Goal: Task Accomplishment & Management: Complete application form

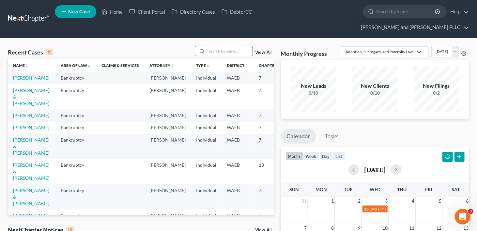
click at [230, 46] on input "search" at bounding box center [230, 50] width 46 height 9
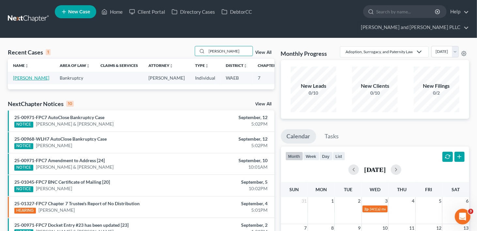
type input "[PERSON_NAME]"
click at [23, 75] on link "[PERSON_NAME]" at bounding box center [31, 78] width 36 height 6
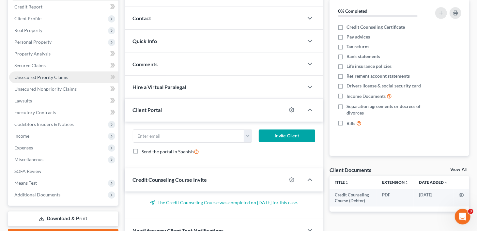
scroll to position [98, 0]
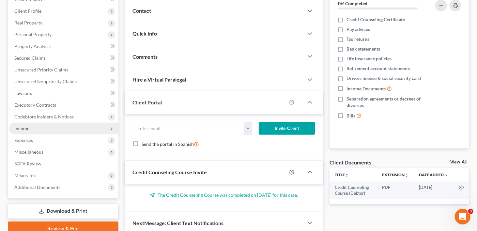
click at [31, 123] on span "Income" at bounding box center [63, 129] width 109 height 12
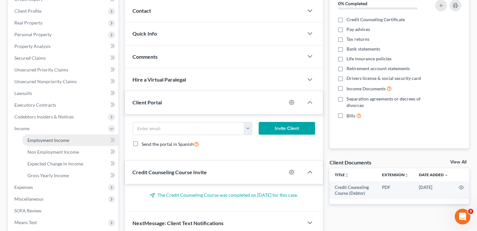
click at [34, 137] on span "Employment Income" at bounding box center [48, 140] width 42 height 6
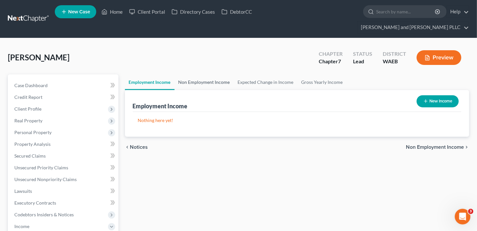
click at [194, 74] on link "Non Employment Income" at bounding box center [204, 82] width 59 height 16
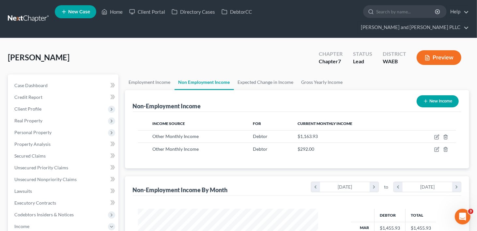
scroll to position [116, 194]
click at [242, 74] on link "Expected Change in Income" at bounding box center [266, 82] width 64 height 16
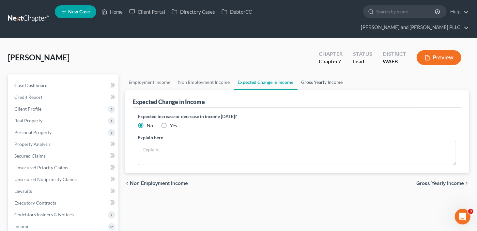
click at [326, 74] on link "Gross Yearly Income" at bounding box center [322, 82] width 49 height 16
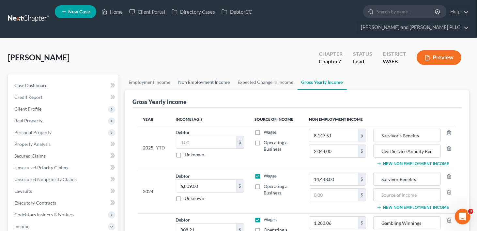
click at [197, 74] on link "Non Employment Income" at bounding box center [204, 82] width 59 height 16
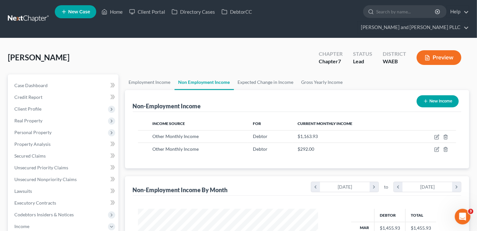
scroll to position [116, 194]
click at [323, 74] on link "Gross Yearly Income" at bounding box center [322, 82] width 49 height 16
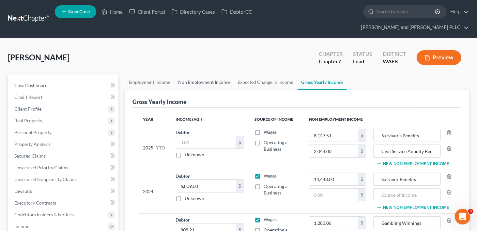
click at [193, 74] on link "Non Employment Income" at bounding box center [204, 82] width 59 height 16
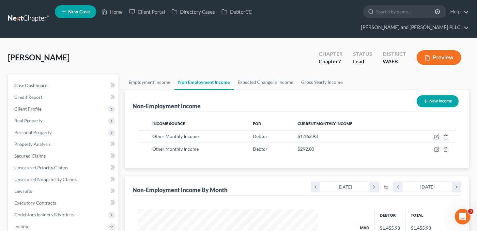
scroll to position [116, 194]
click at [309, 74] on link "Gross Yearly Income" at bounding box center [322, 82] width 49 height 16
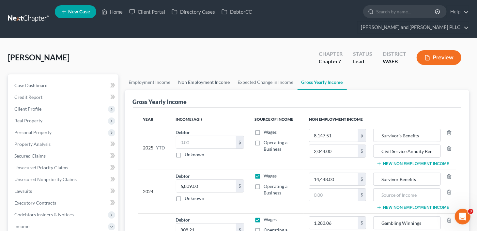
click at [199, 74] on link "Non Employment Income" at bounding box center [204, 82] width 59 height 16
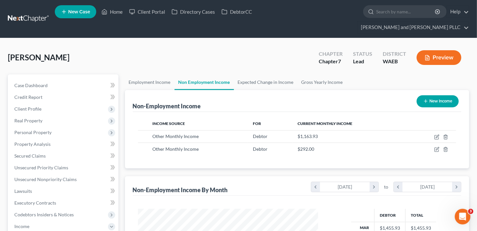
scroll to position [116, 194]
click at [302, 74] on link "Gross Yearly Income" at bounding box center [322, 82] width 49 height 16
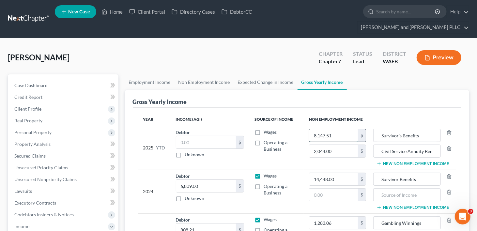
click at [336, 129] on input "8,147.51" at bounding box center [333, 135] width 49 height 12
type input "9,311.44"
click at [162, 74] on link "Employment Income" at bounding box center [150, 82] width 50 height 16
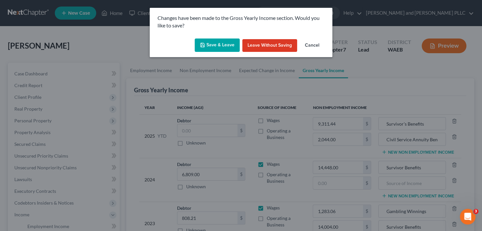
click at [229, 44] on button "Save & Leave" at bounding box center [217, 46] width 45 height 14
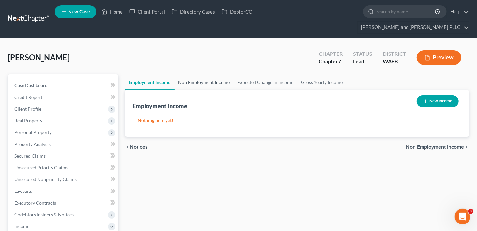
click at [217, 74] on link "Non Employment Income" at bounding box center [204, 82] width 59 height 16
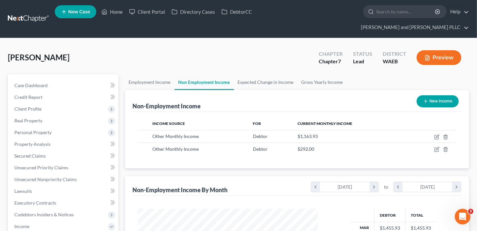
scroll to position [116, 194]
click at [331, 74] on link "Gross Yearly Income" at bounding box center [322, 82] width 49 height 16
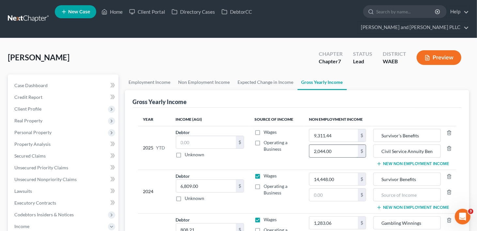
click at [328, 145] on input "2,044.00" at bounding box center [333, 151] width 49 height 12
type input "2,336.00"
click at [374, 90] on div "Gross Yearly Income" at bounding box center [297, 99] width 329 height 18
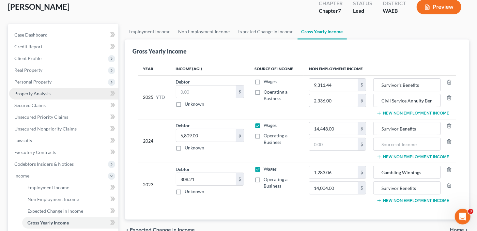
scroll to position [131, 0]
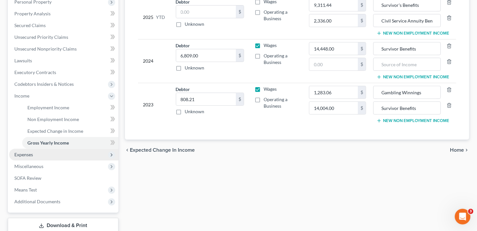
click at [35, 149] on span "Expenses" at bounding box center [63, 155] width 109 height 12
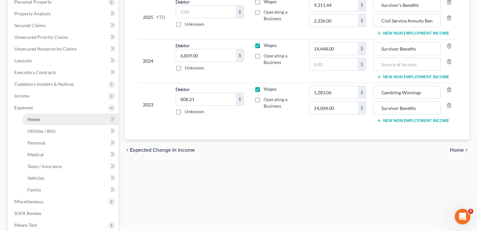
click at [36, 117] on span "Home" at bounding box center [33, 120] width 12 height 6
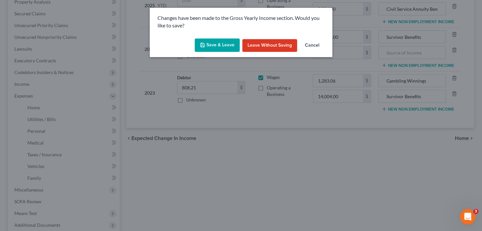
click at [217, 45] on button "Save & Leave" at bounding box center [217, 46] width 45 height 14
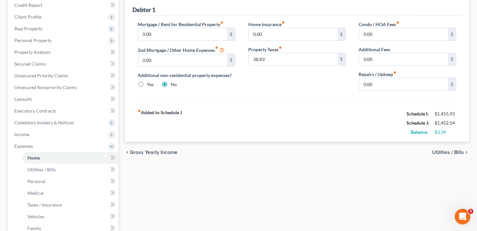
scroll to position [163, 0]
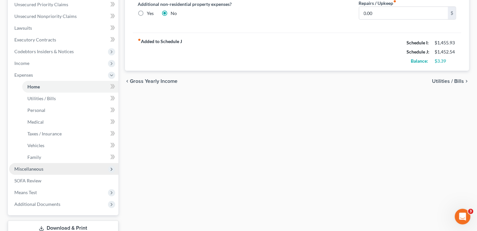
click at [27, 166] on span "Miscellaneous" at bounding box center [28, 169] width 29 height 6
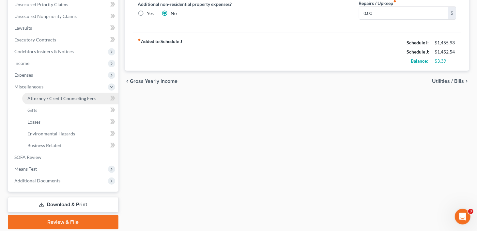
click at [35, 96] on span "Attorney / Credit Counseling Fees" at bounding box center [61, 99] width 69 height 6
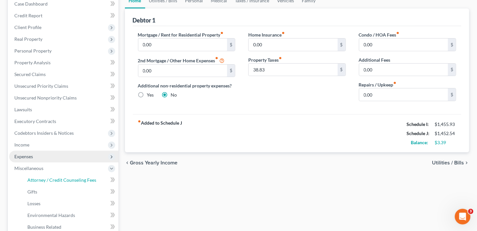
select select "0"
